Goal: Transaction & Acquisition: Purchase product/service

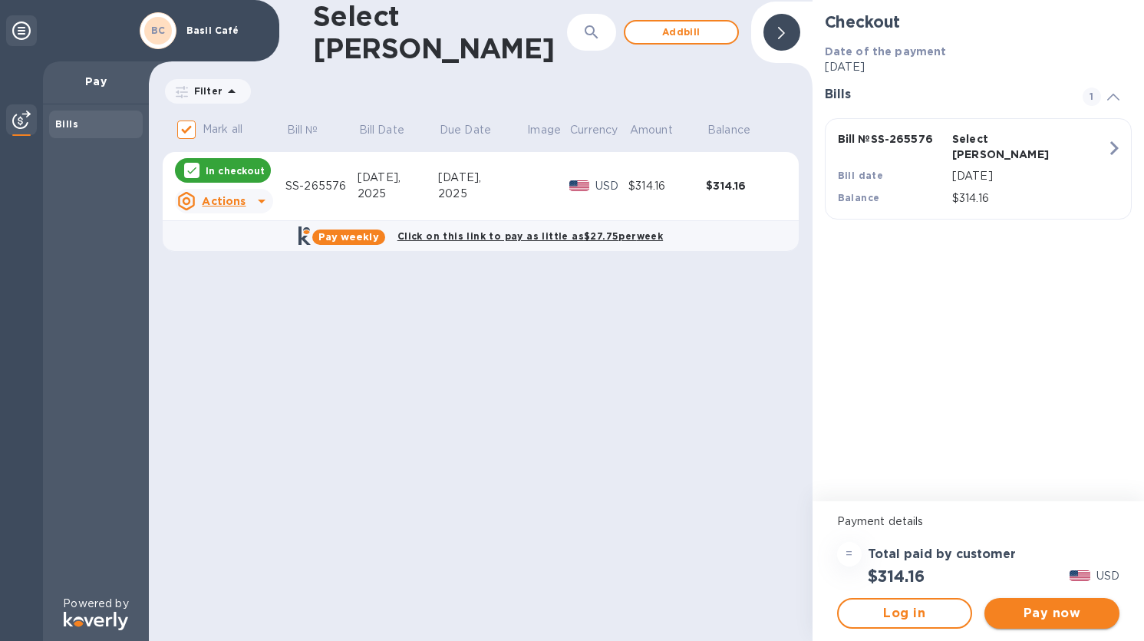
click at [1057, 615] on span "Pay now" at bounding box center [1052, 613] width 111 height 18
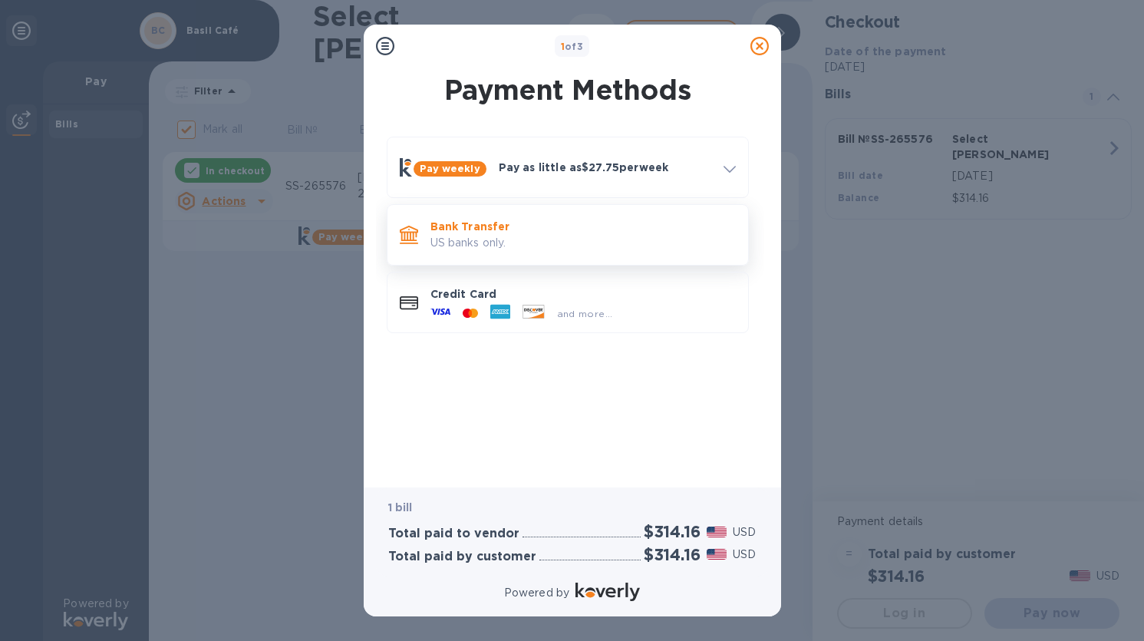
click at [546, 233] on p "Bank Transfer" at bounding box center [583, 226] width 305 height 15
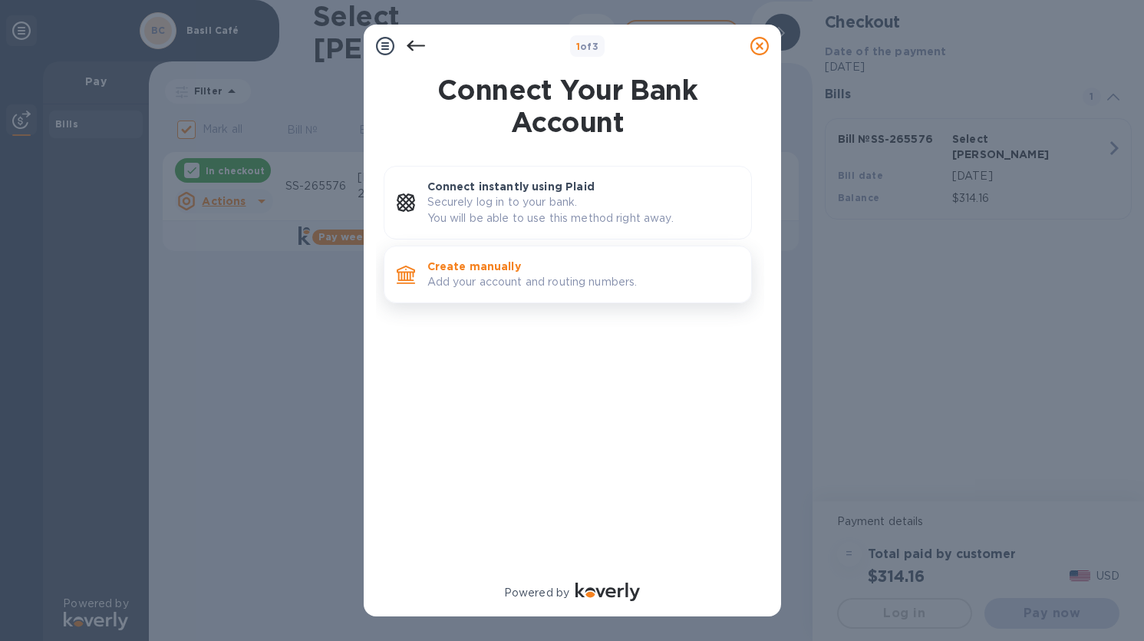
click at [515, 266] on p "Create manually" at bounding box center [583, 266] width 312 height 15
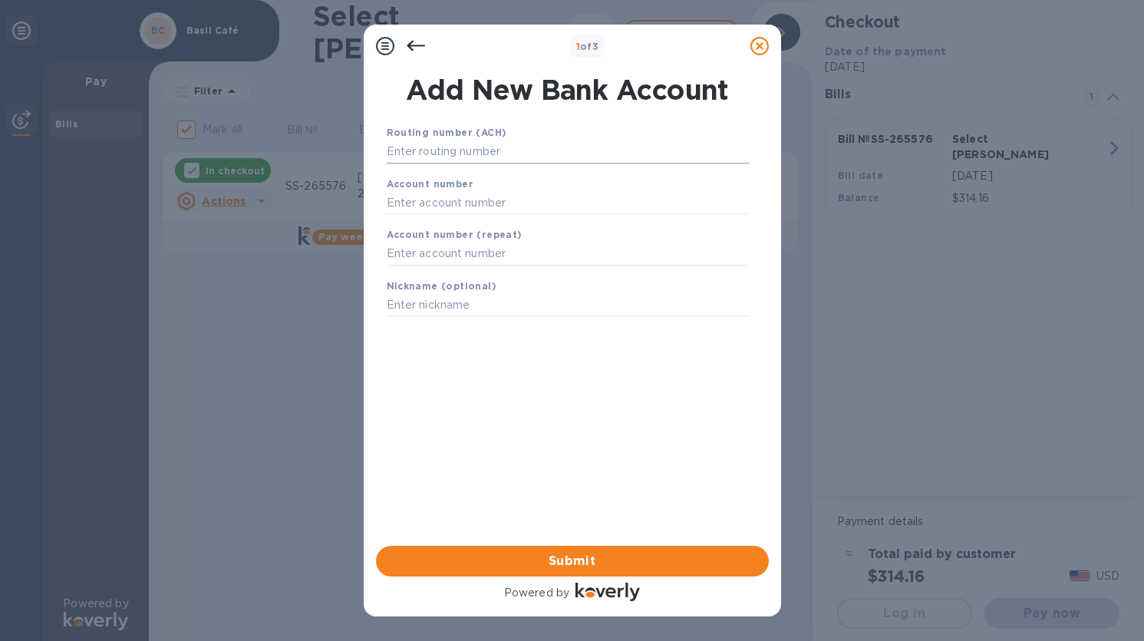
click at [488, 153] on input "text" at bounding box center [568, 151] width 362 height 23
type input "0"
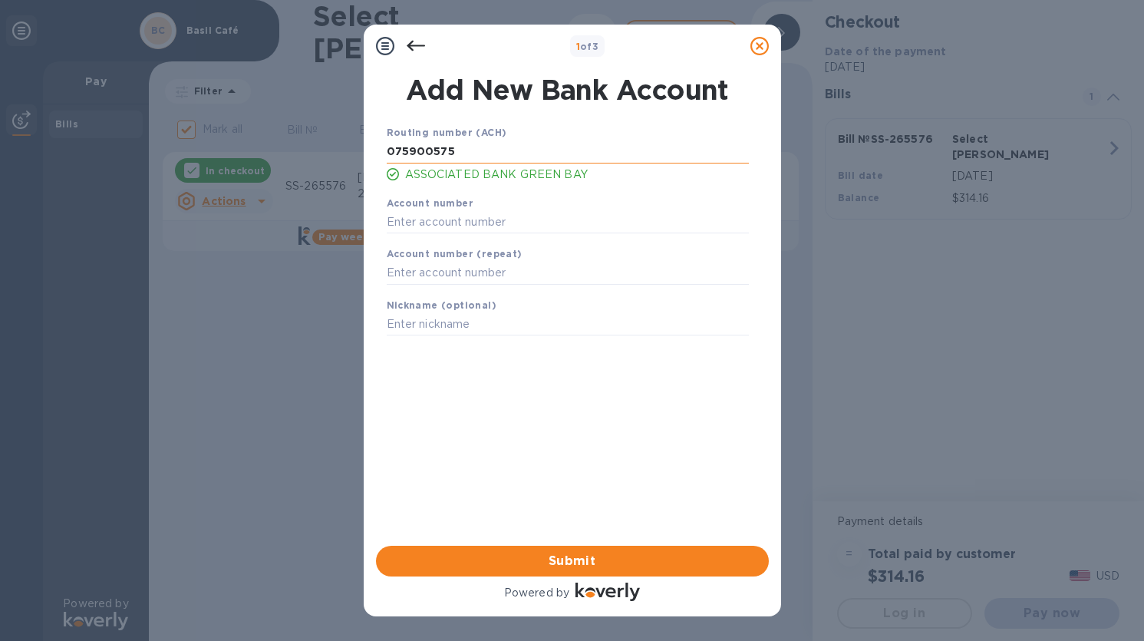
type input "075900575"
type input "2183105481"
type input "Associated"
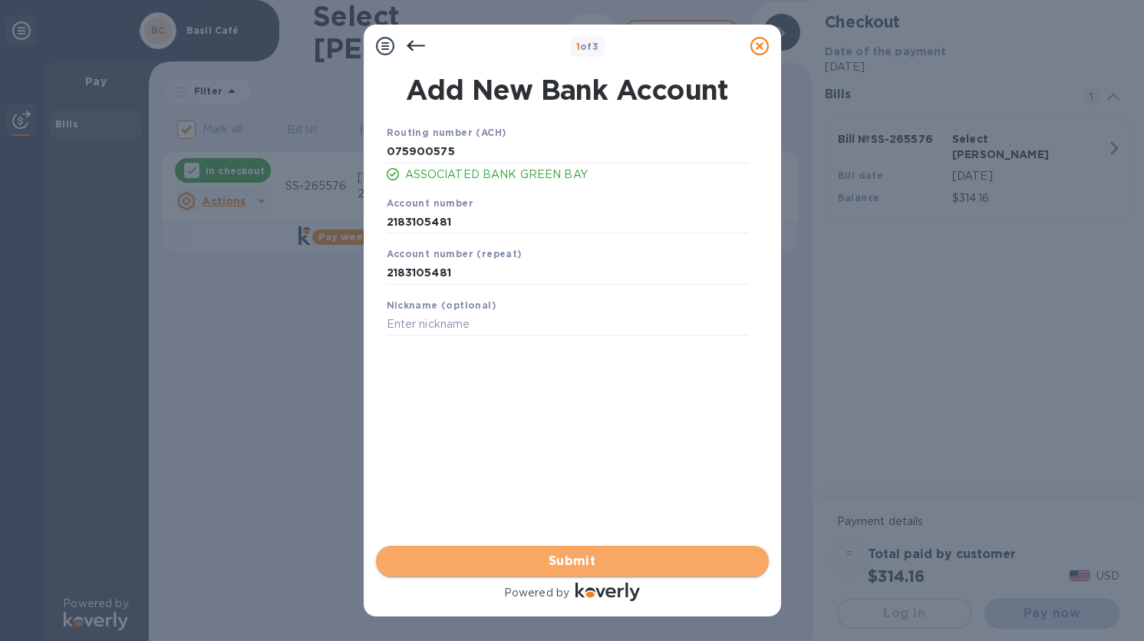
click at [576, 561] on span "Submit" at bounding box center [572, 561] width 368 height 18
